Goal: Information Seeking & Learning: Learn about a topic

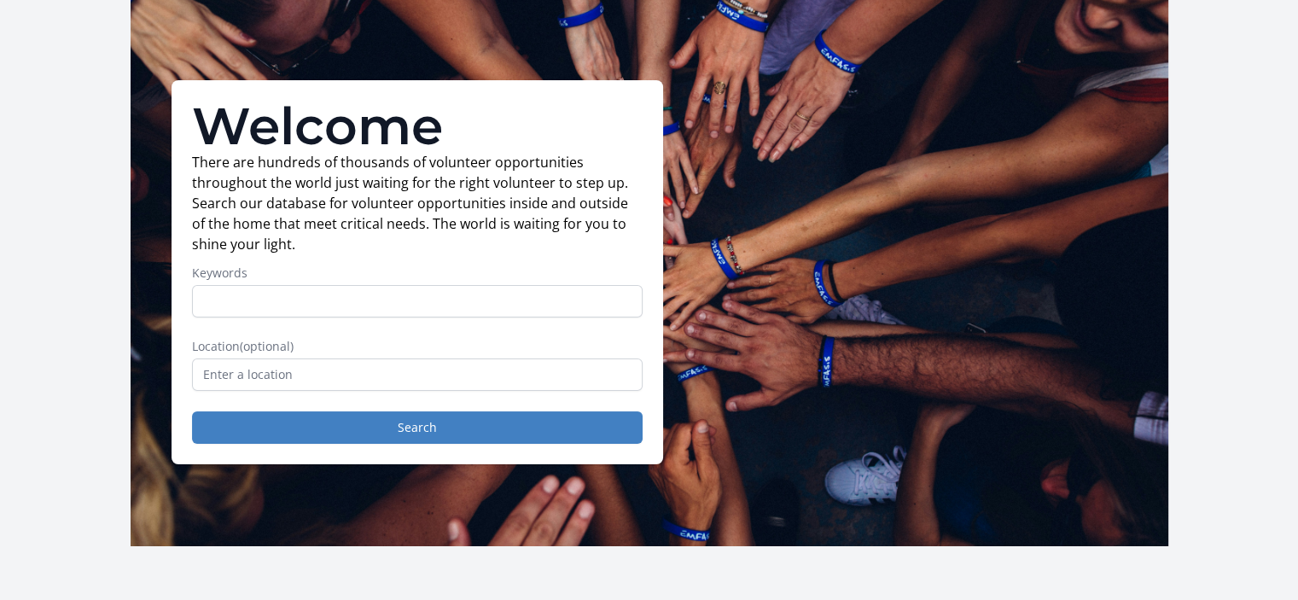
scroll to position [57, 0]
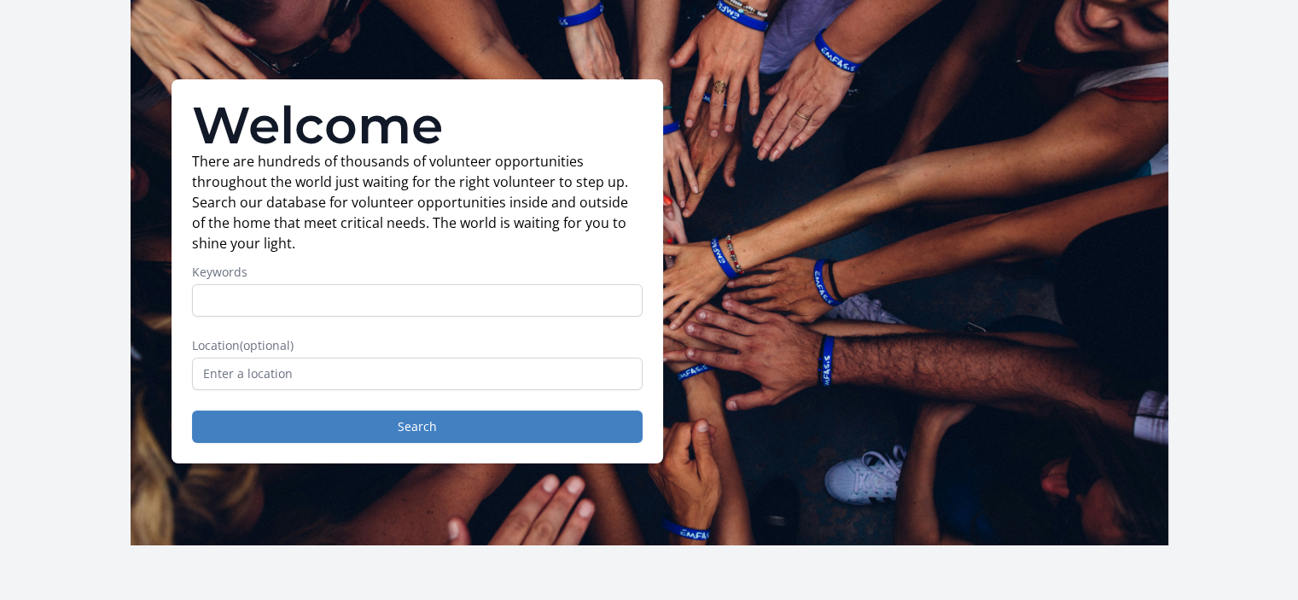
click at [497, 305] on input "Keywords" at bounding box center [417, 300] width 451 height 32
type input "health"
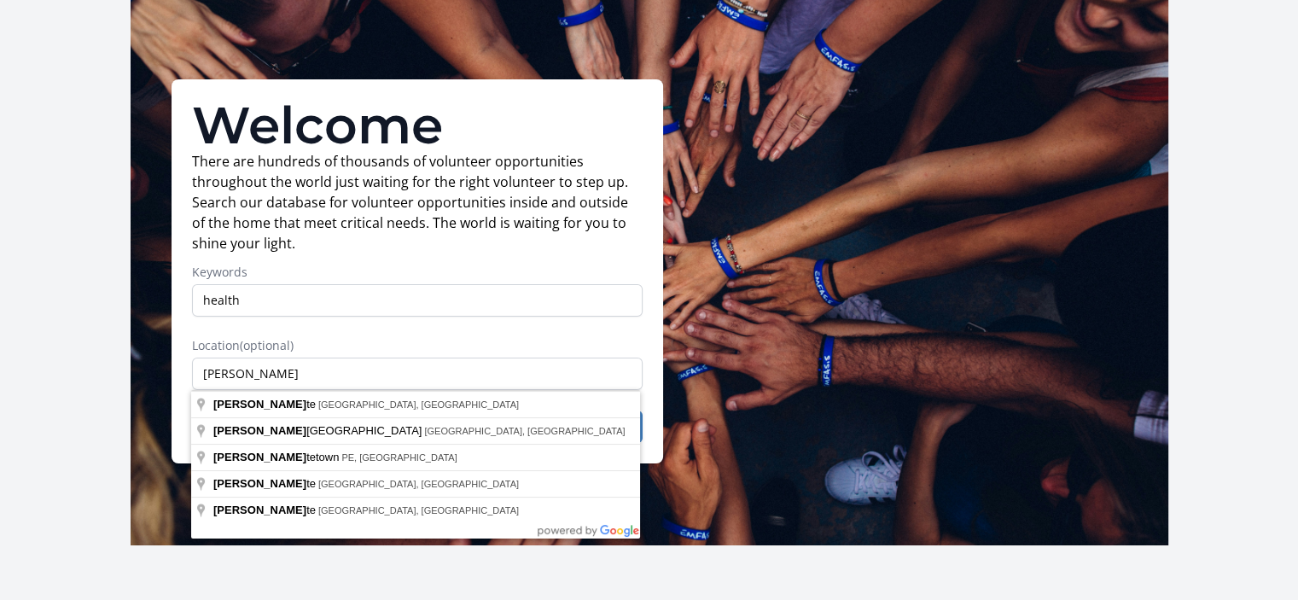
type input "[GEOGRAPHIC_DATA], [GEOGRAPHIC_DATA], [GEOGRAPHIC_DATA]"
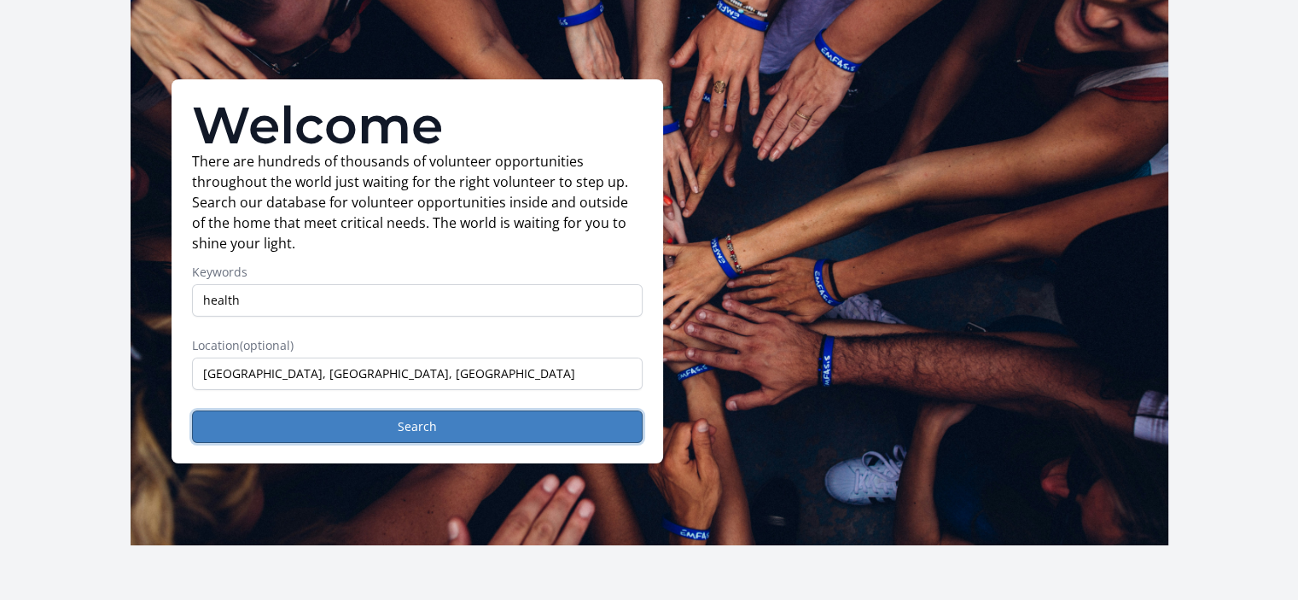
click at [456, 423] on button "Search" at bounding box center [417, 427] width 451 height 32
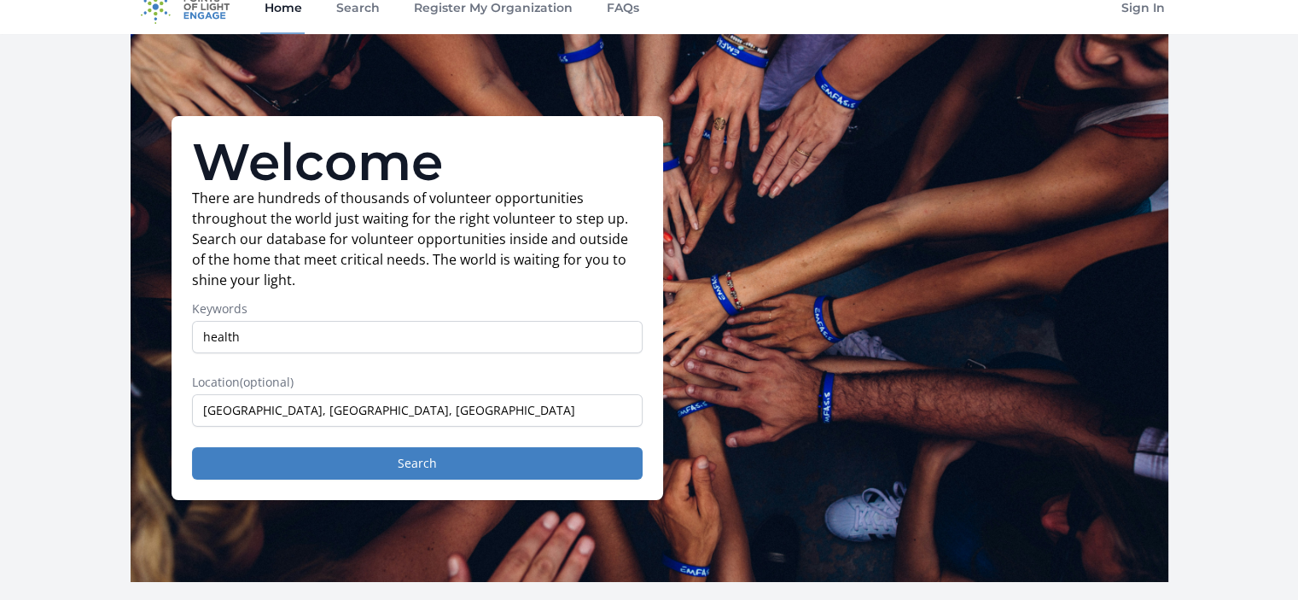
scroll to position [0, 0]
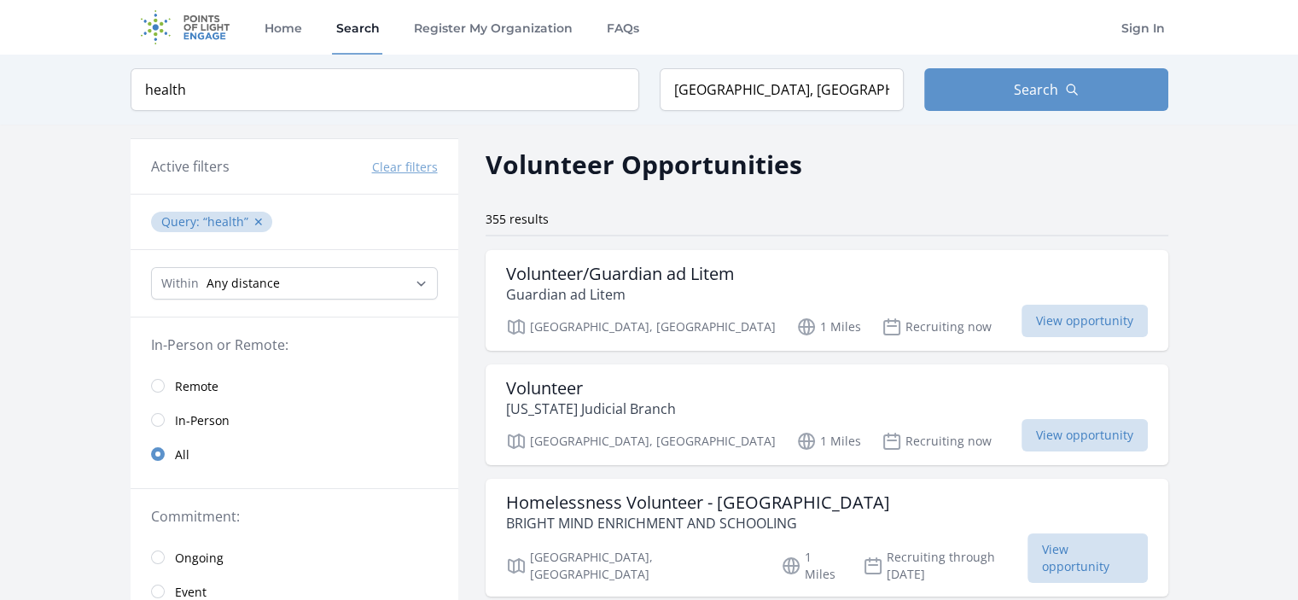
click at [574, 271] on h3 "Volunteer/Guardian ad Litem" at bounding box center [620, 274] width 229 height 20
click at [219, 91] on input "health" at bounding box center [385, 89] width 509 height 43
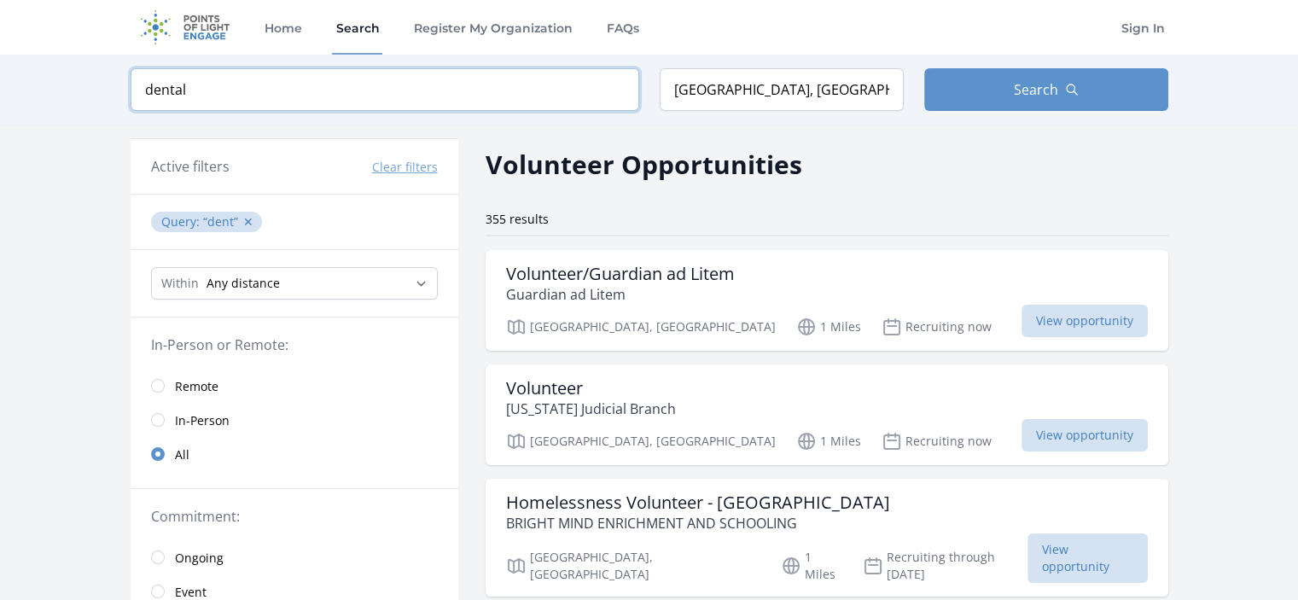
type input "dental"
click button "submit" at bounding box center [0, 0] width 0 height 0
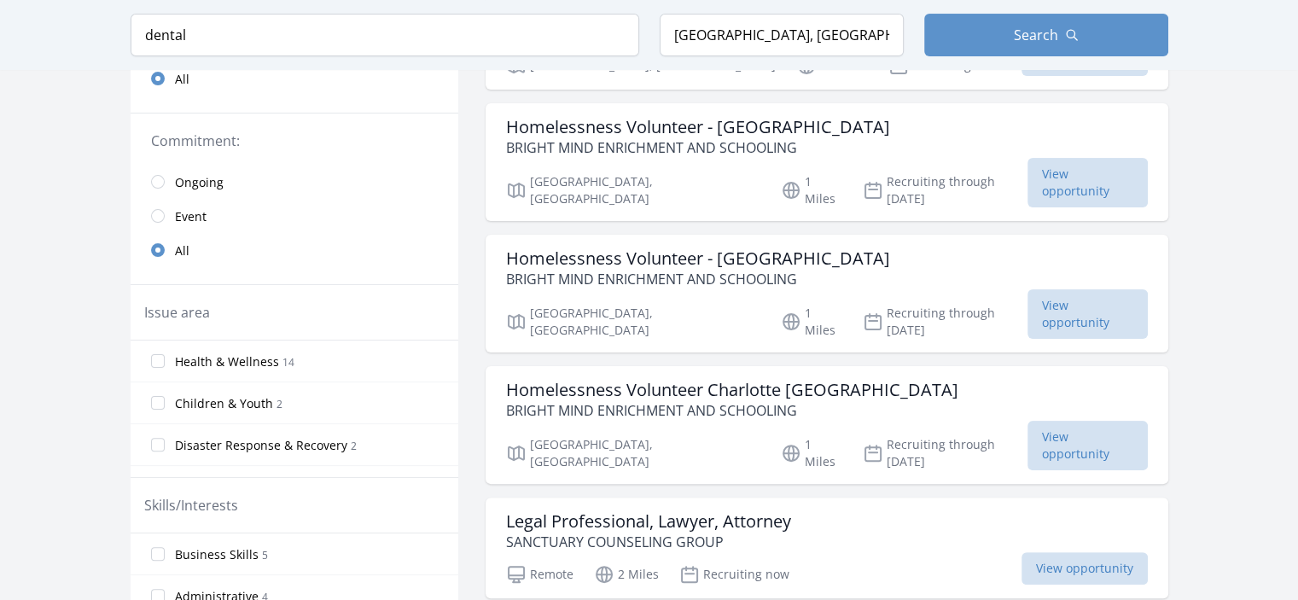
scroll to position [395, 0]
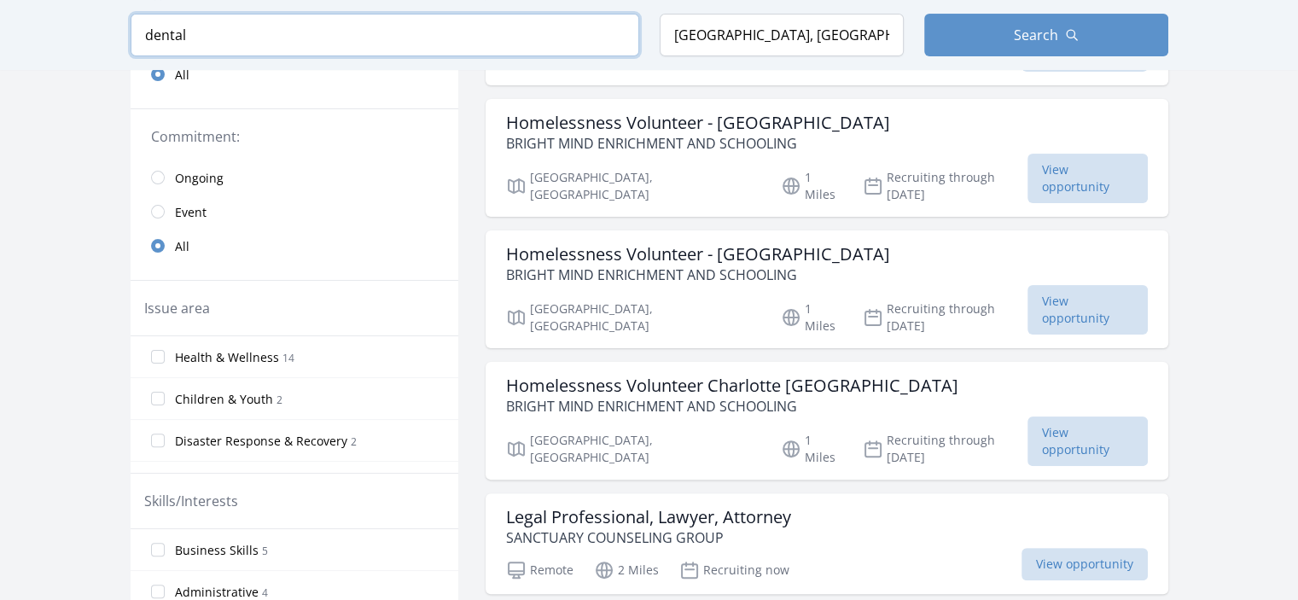
click at [536, 38] on input "dental" at bounding box center [385, 35] width 509 height 43
click at [357, 35] on input "dental" at bounding box center [385, 35] width 509 height 43
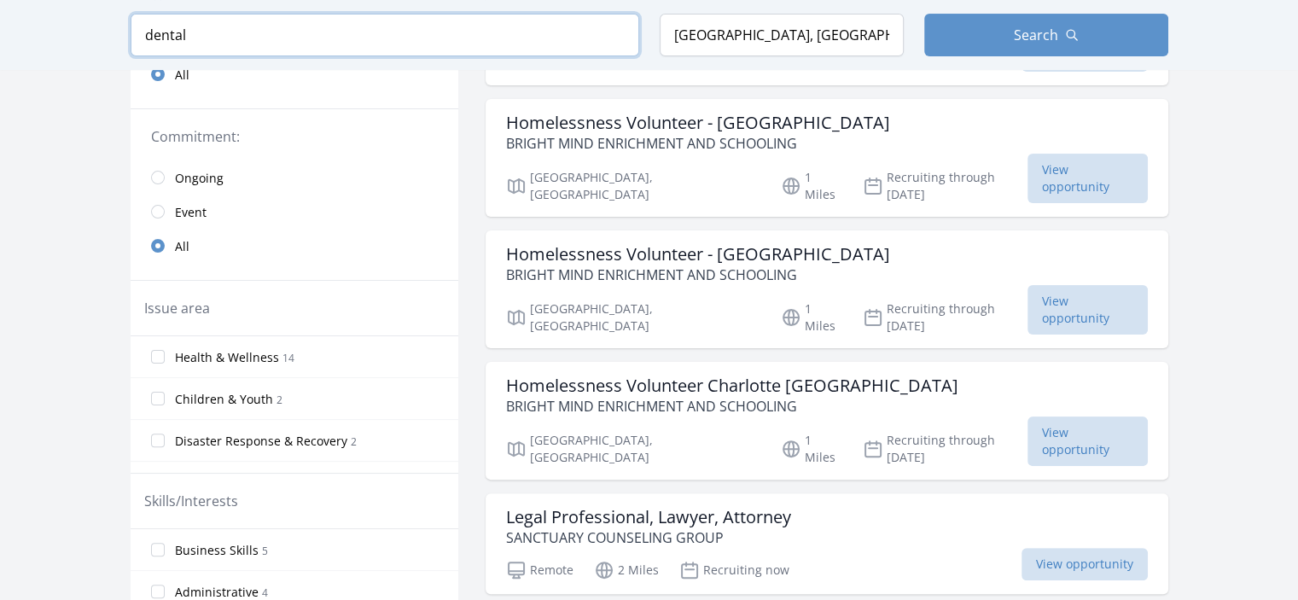
click at [615, 35] on input "dental" at bounding box center [385, 35] width 509 height 43
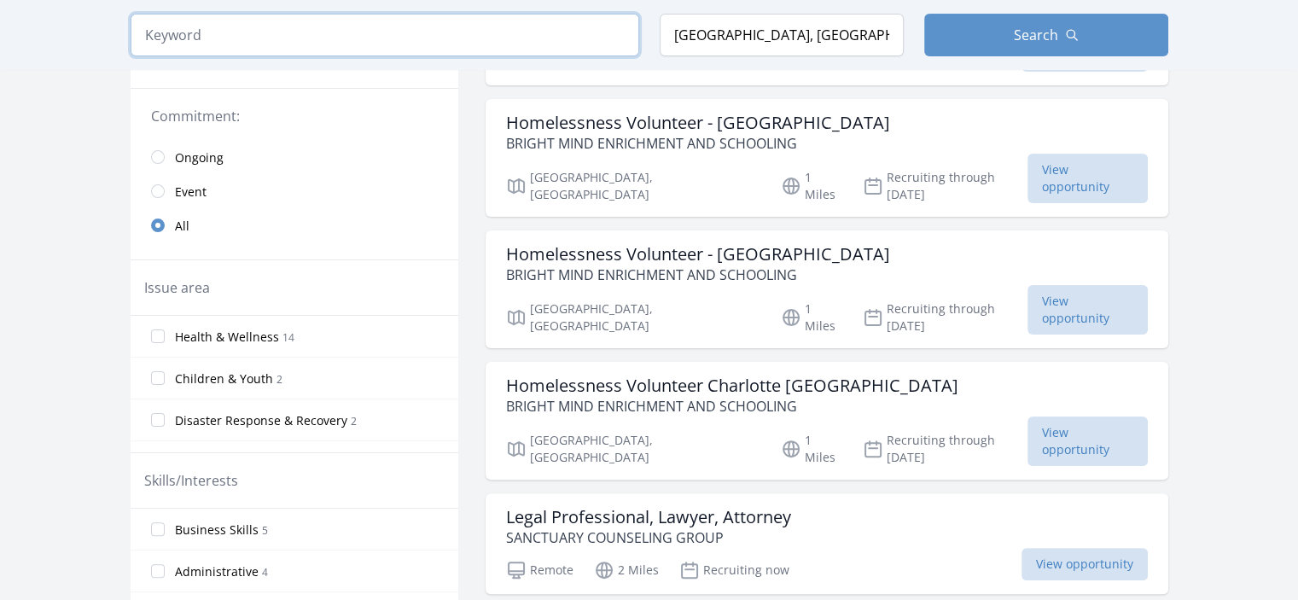
scroll to position [359, 0]
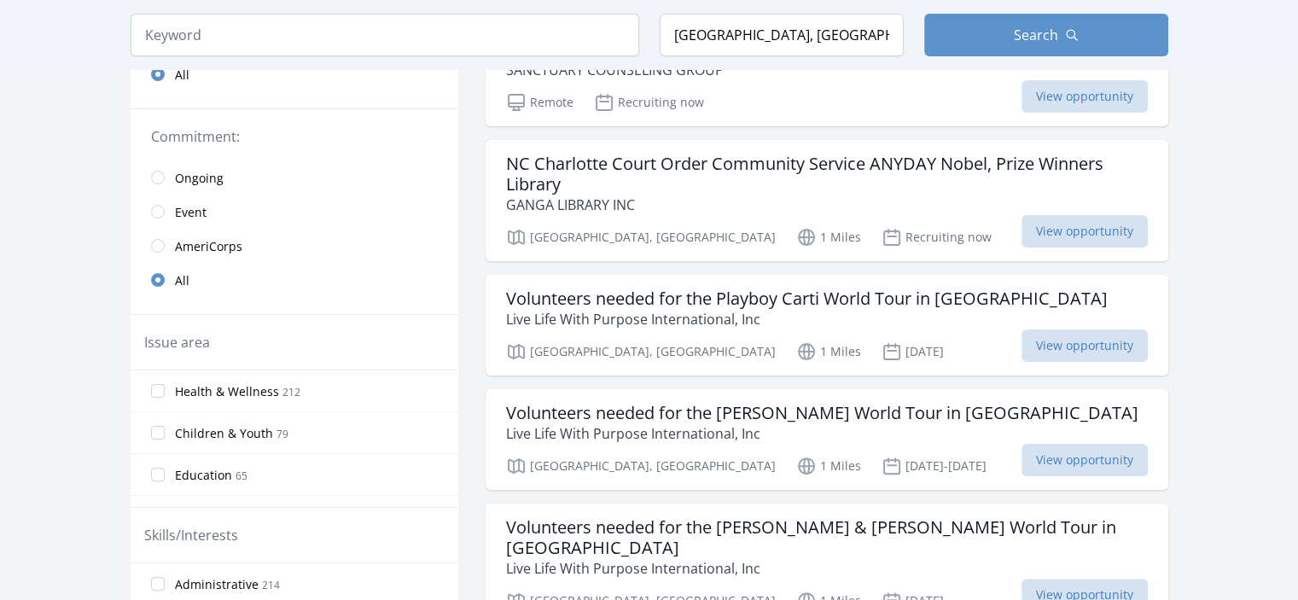
click at [322, 385] on label "Health & Wellness 212" at bounding box center [295, 391] width 328 height 34
click at [165, 385] on input "Health & Wellness 212" at bounding box center [158, 391] width 14 height 14
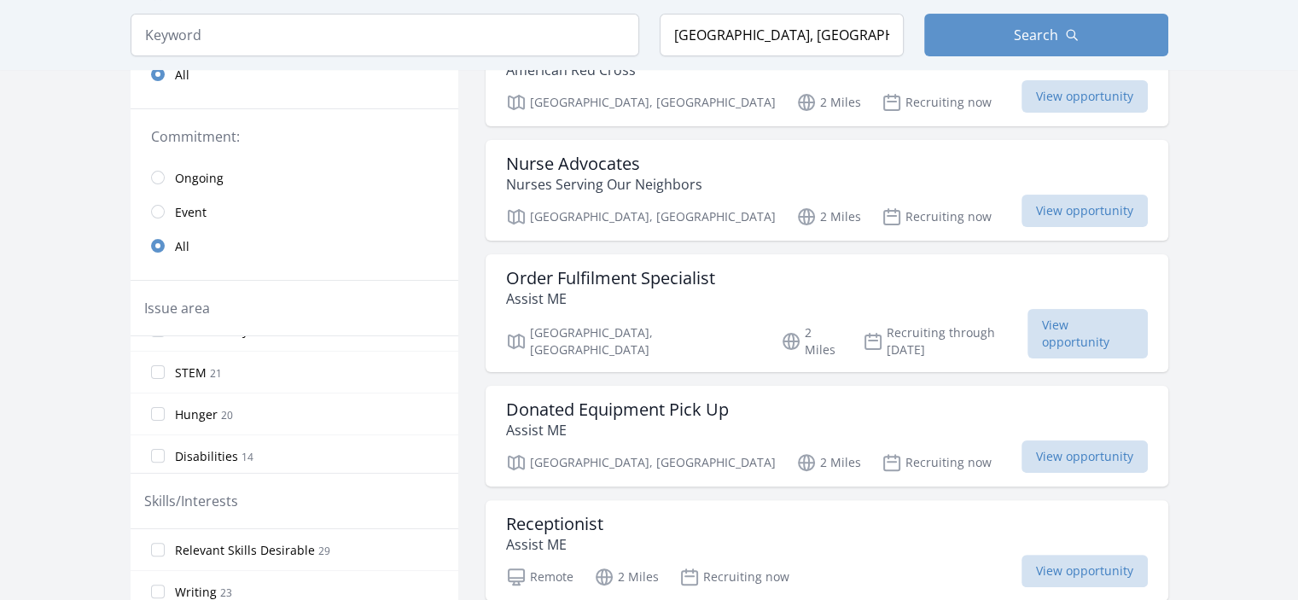
scroll to position [410, 0]
click at [326, 362] on label "STEM 21" at bounding box center [295, 365] width 328 height 34
click at [165, 362] on input "STEM 21" at bounding box center [158, 366] width 14 height 14
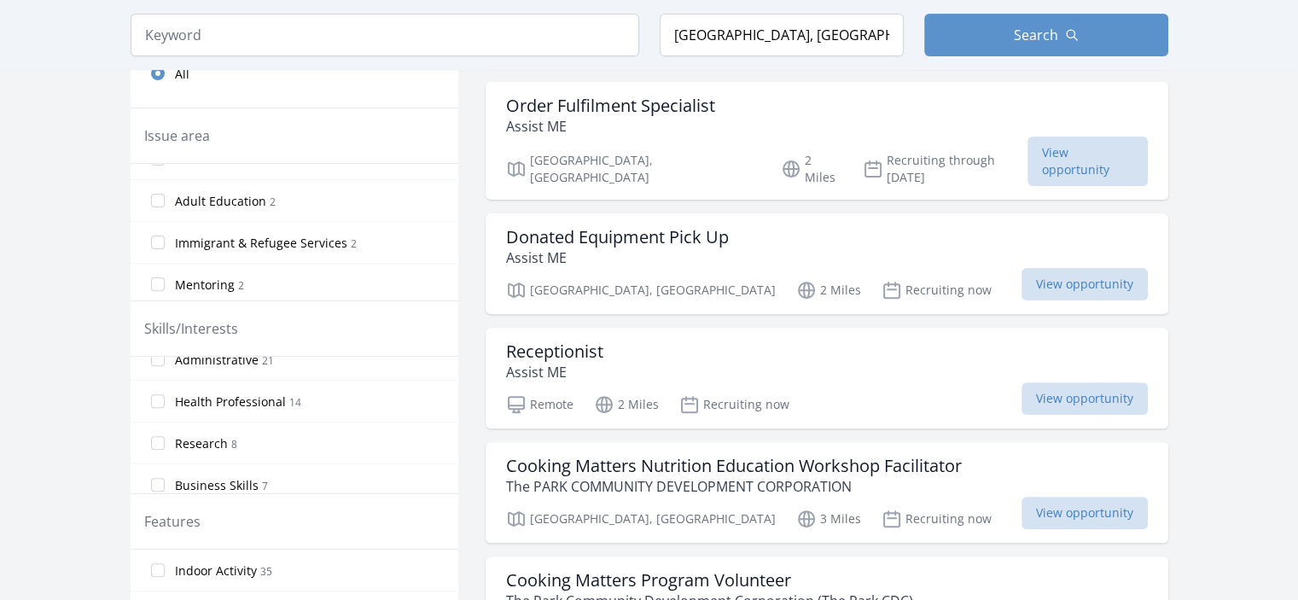
scroll to position [137, 0]
click at [400, 406] on label "Health Professional 14" at bounding box center [295, 408] width 328 height 34
click at [165, 406] on input "Health Professional 14" at bounding box center [158, 408] width 14 height 14
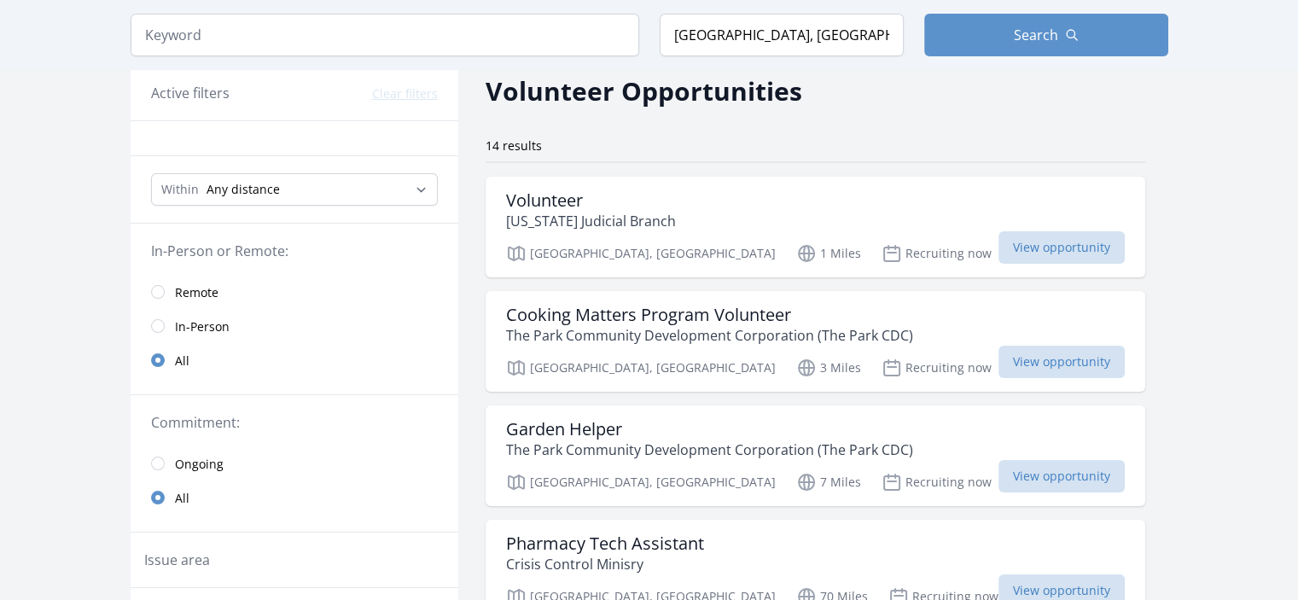
scroll to position [74, 0]
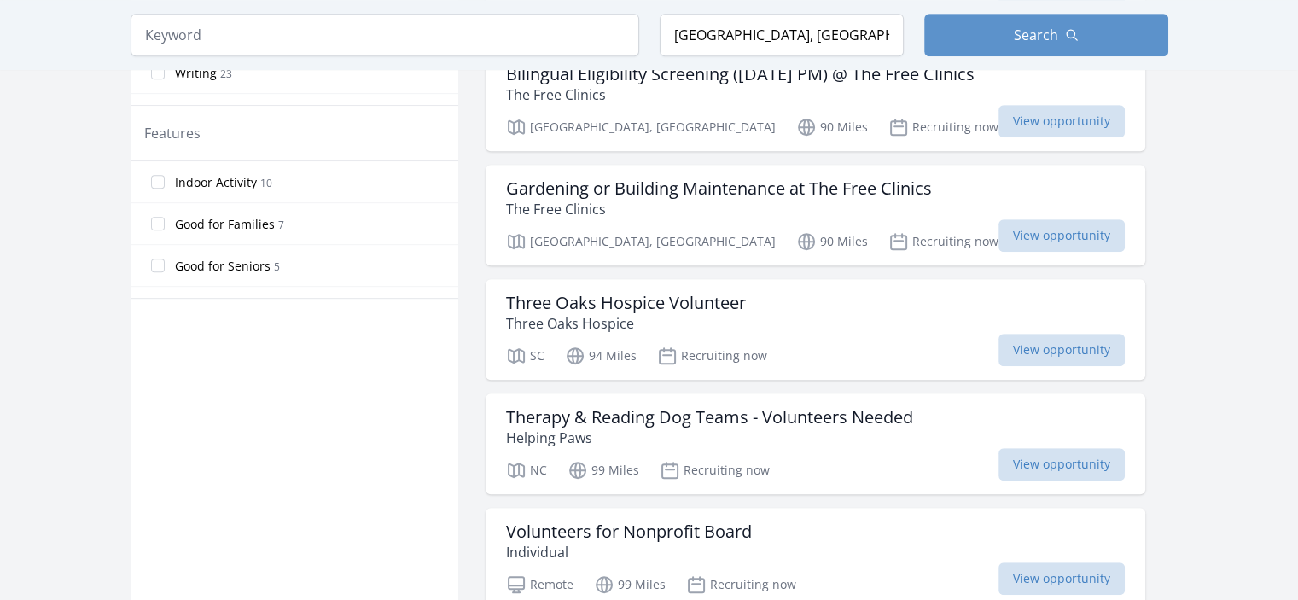
click at [1005, 298] on div "Three Oaks Hospice Volunteer Three Oaks Hospice SC 94 Miles Recruiting now View…" at bounding box center [816, 329] width 660 height 101
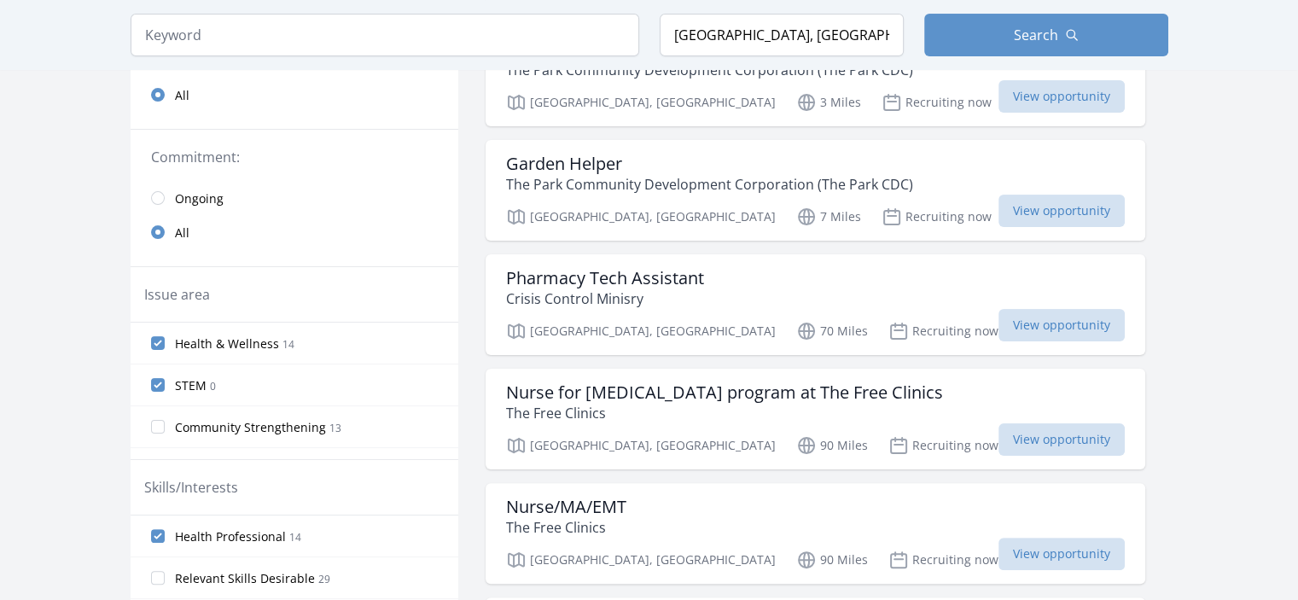
scroll to position [341, 0]
drag, startPoint x: 1055, startPoint y: 305, endPoint x: 912, endPoint y: 218, distance: 167.8
click at [341, 374] on label "STEM 0" at bounding box center [295, 383] width 328 height 34
click at [165, 376] on input "STEM 0" at bounding box center [158, 383] width 14 height 14
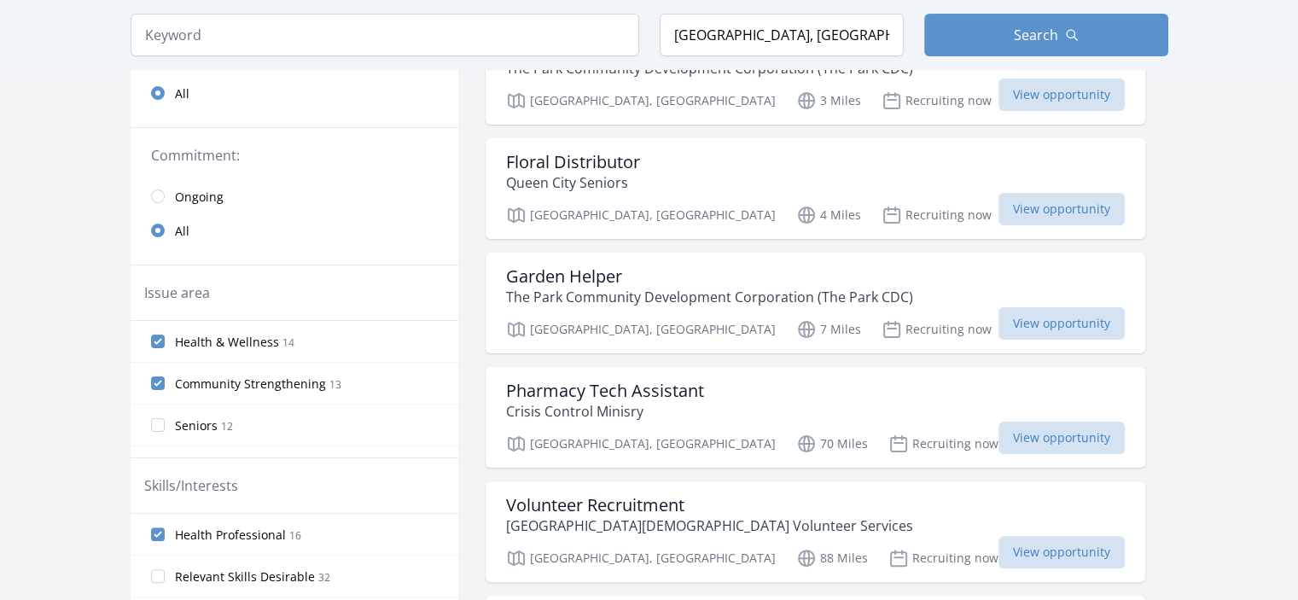
click at [376, 382] on label "Community Strengthening 13" at bounding box center [295, 383] width 328 height 34
click at [165, 382] on input "Community Strengthening 13" at bounding box center [158, 383] width 14 height 14
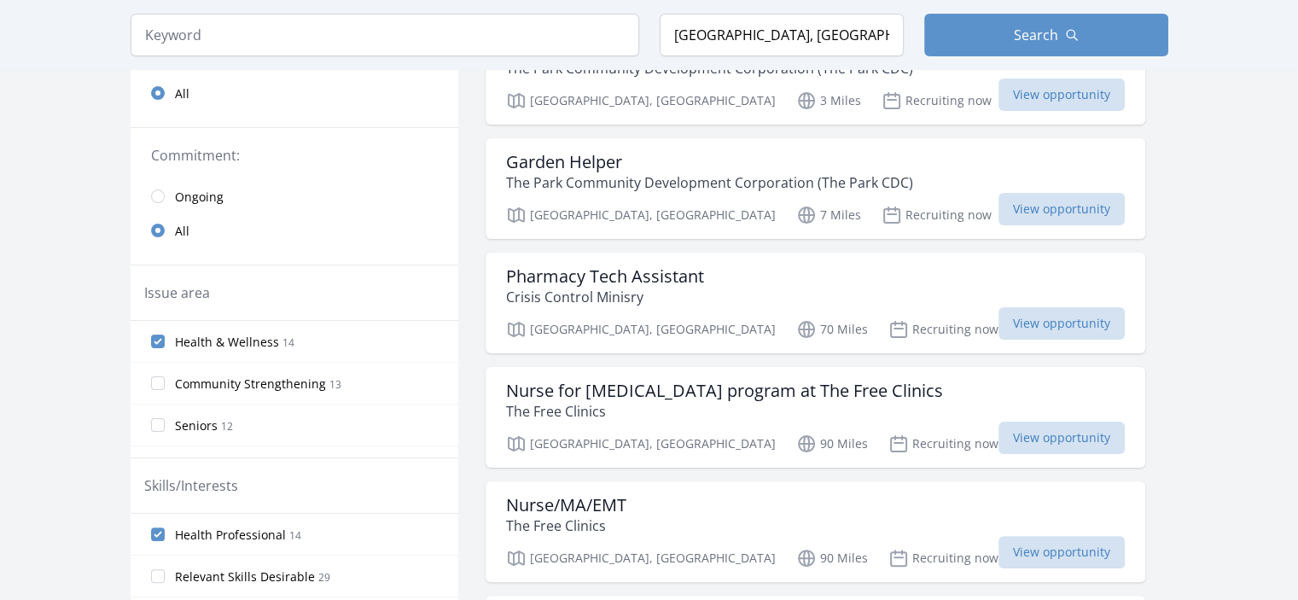
click at [412, 343] on label "Health & Wellness 14" at bounding box center [295, 341] width 328 height 34
click at [165, 343] on input "Health & Wellness 14" at bounding box center [158, 342] width 14 height 14
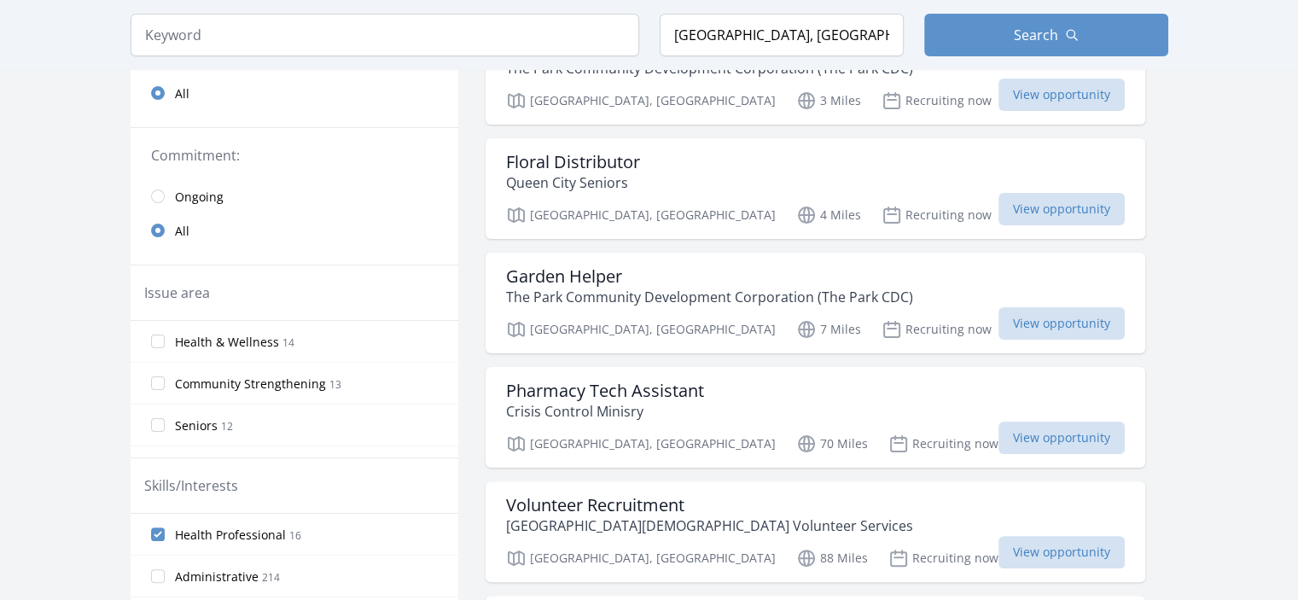
click at [295, 528] on span "16" at bounding box center [295, 535] width 12 height 15
click at [165, 528] on input "Health Professional 16" at bounding box center [158, 535] width 14 height 14
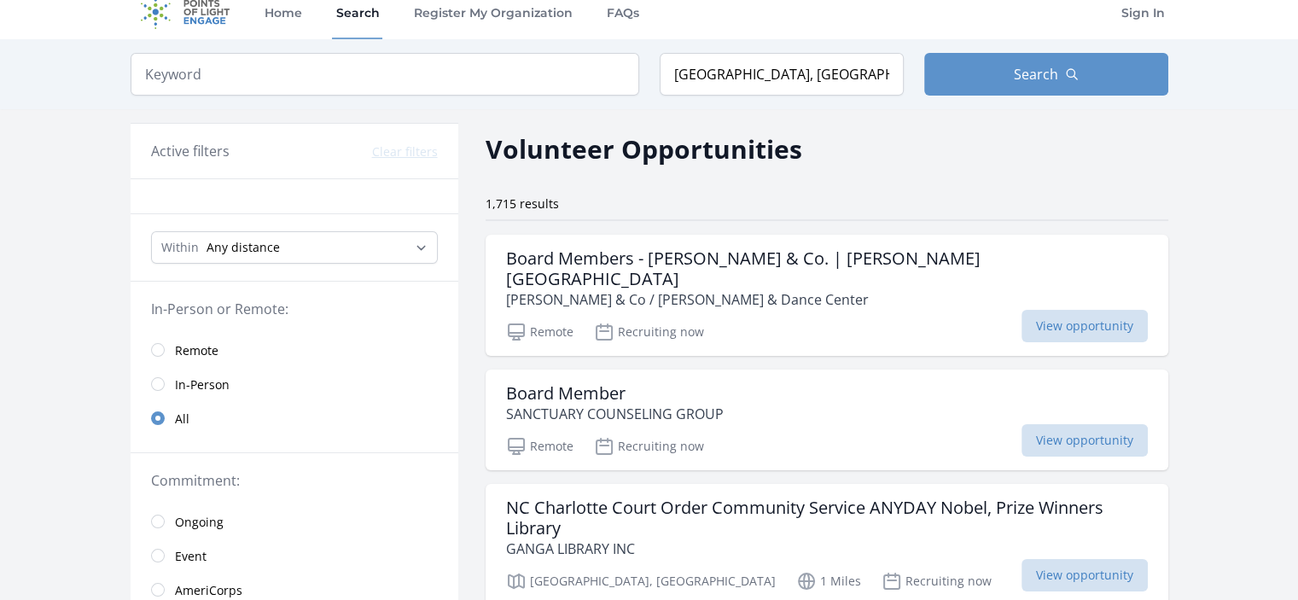
scroll to position [0, 0]
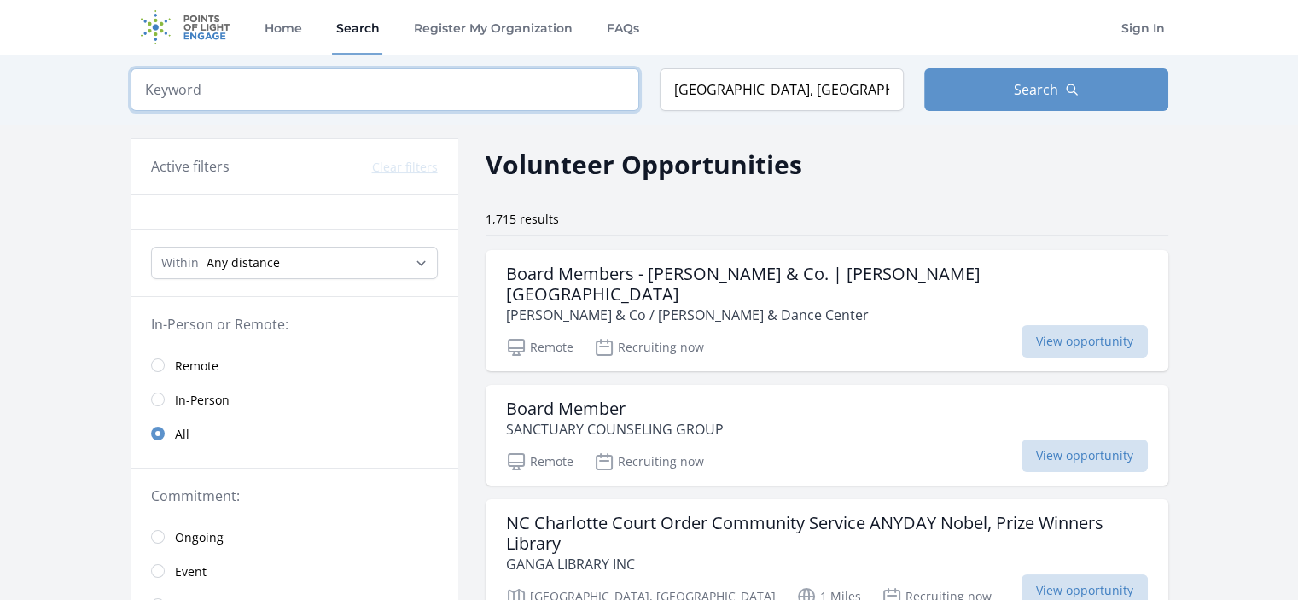
click at [438, 100] on input "search" at bounding box center [385, 89] width 509 height 43
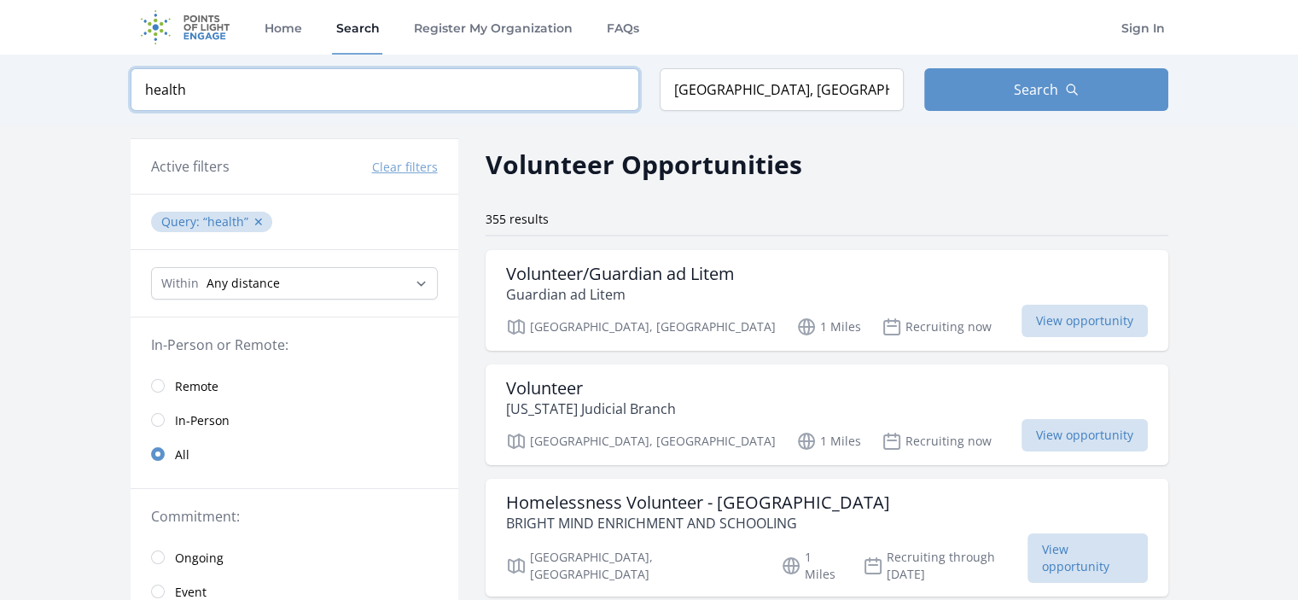
type input "health"
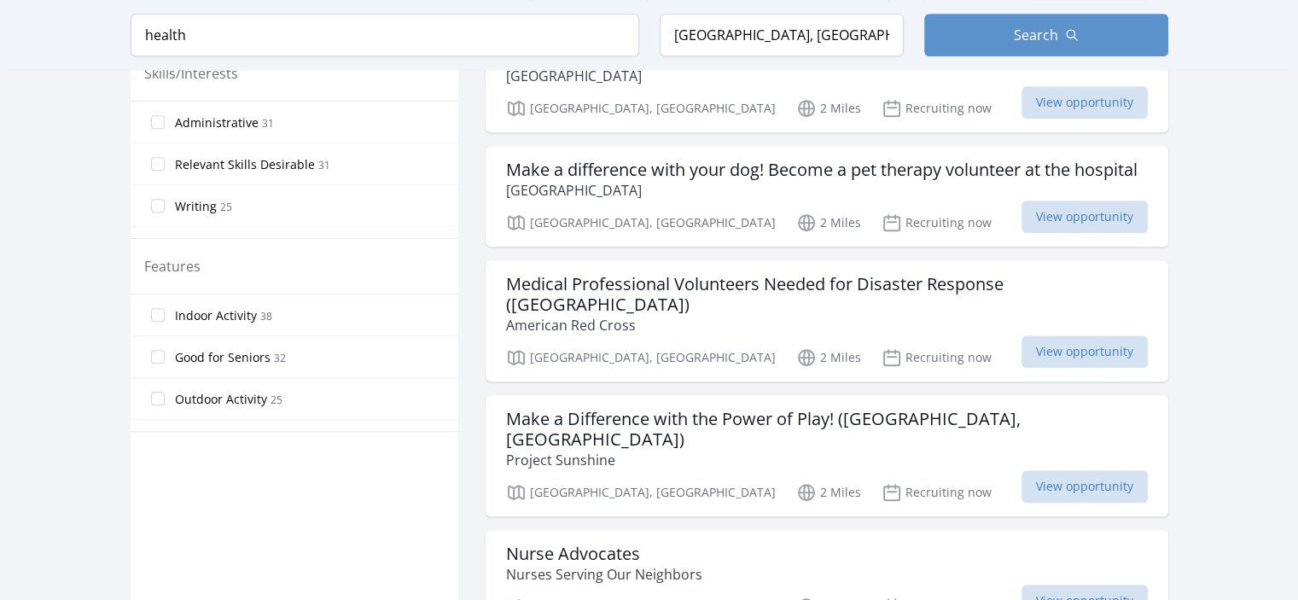
scroll to position [849, 0]
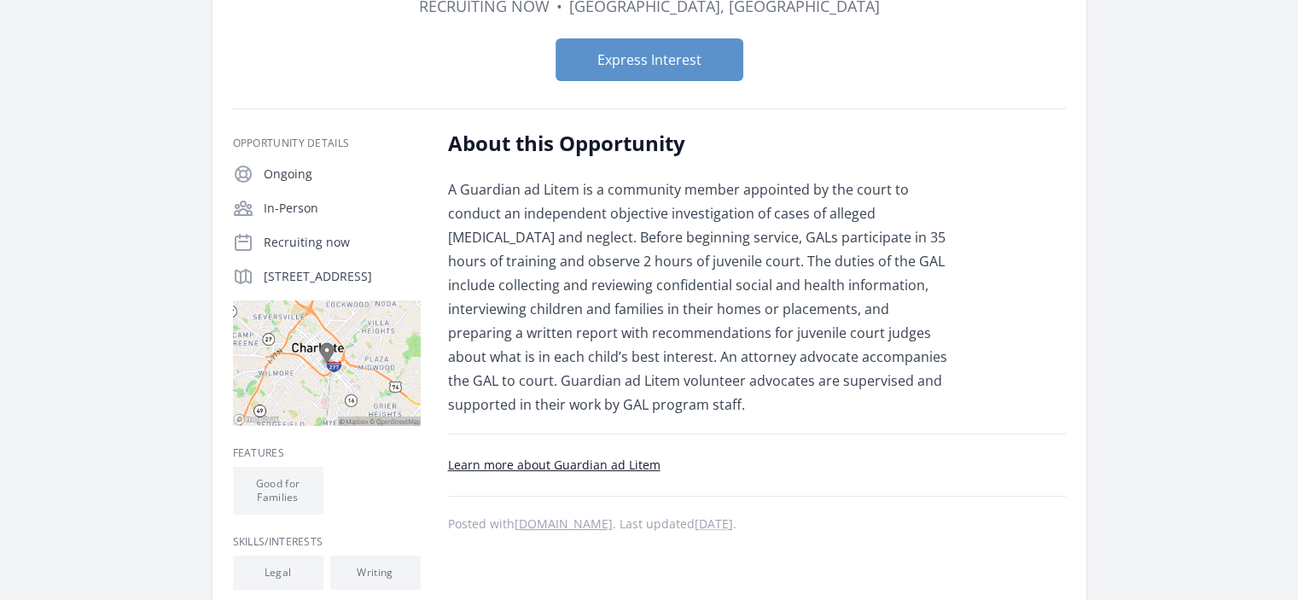
scroll to position [188, 0]
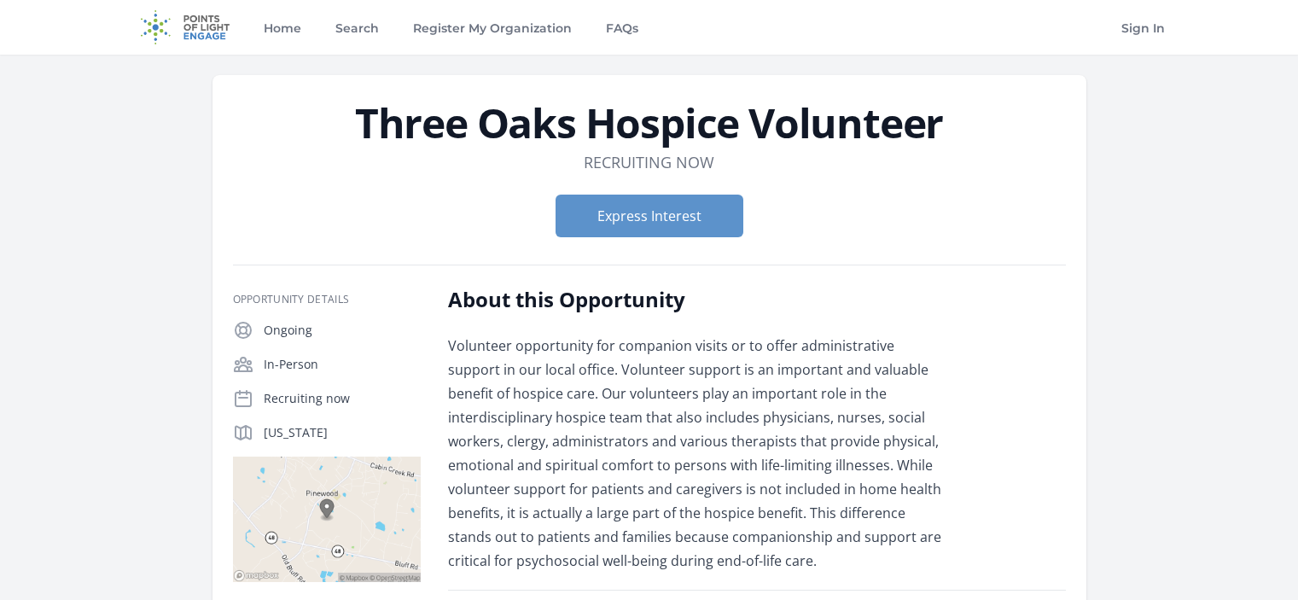
scroll to position [55, 0]
